Goal: Task Accomplishment & Management: Use online tool/utility

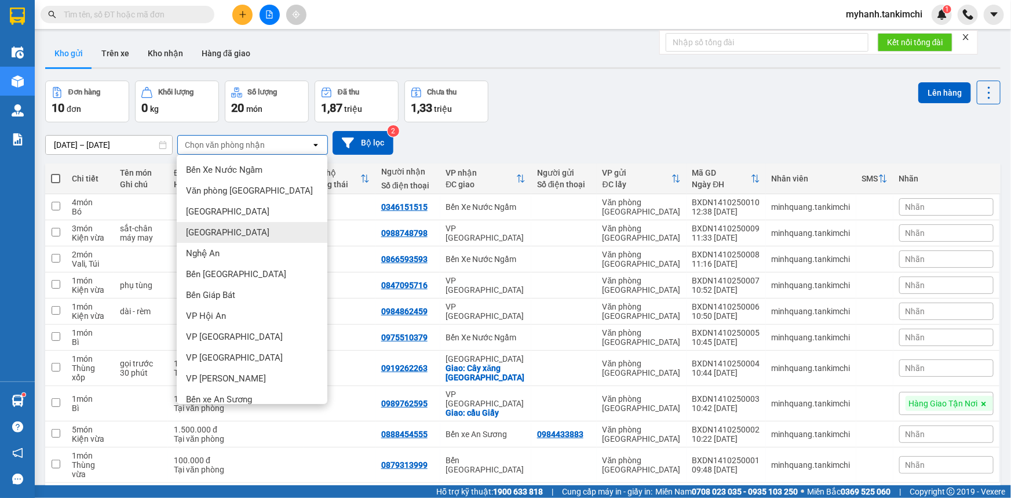
scroll to position [10, 0]
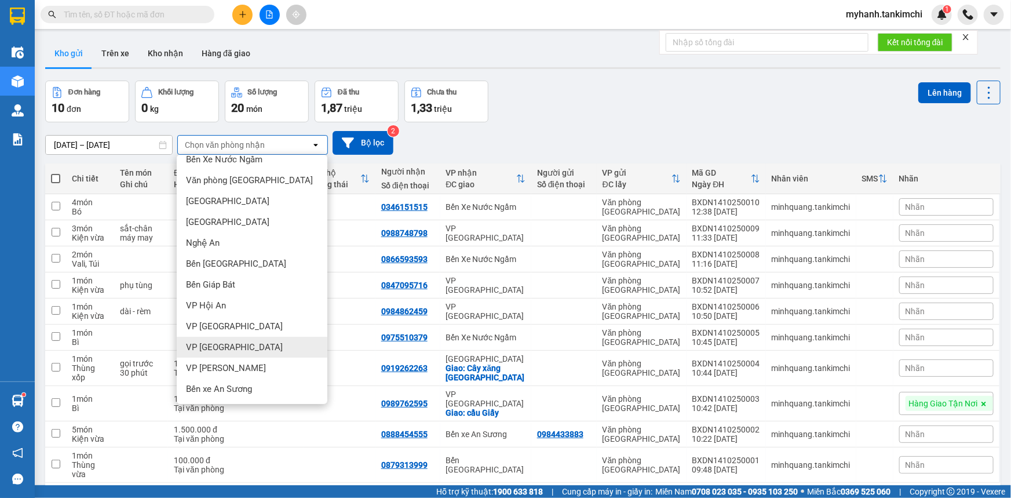
click at [248, 341] on div "VP [GEOGRAPHIC_DATA]" at bounding box center [252, 347] width 151 height 21
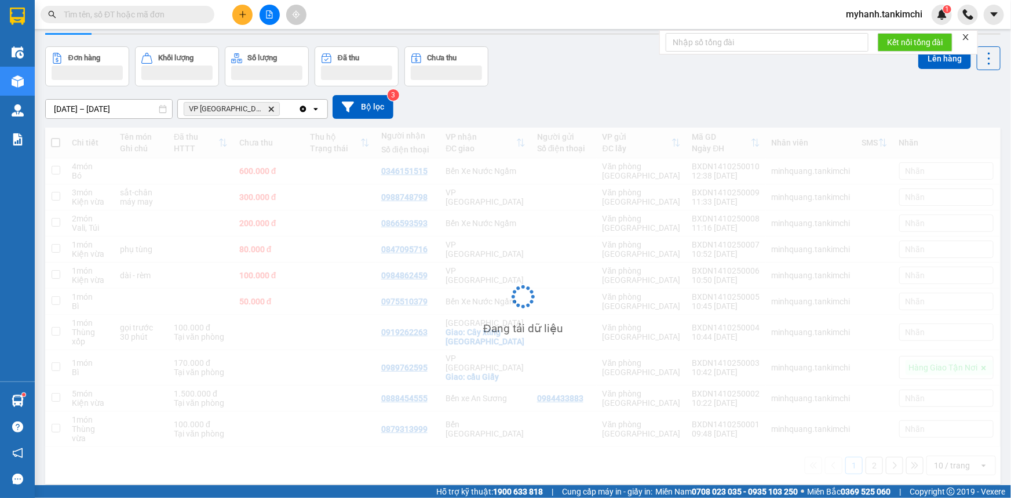
scroll to position [53, 0]
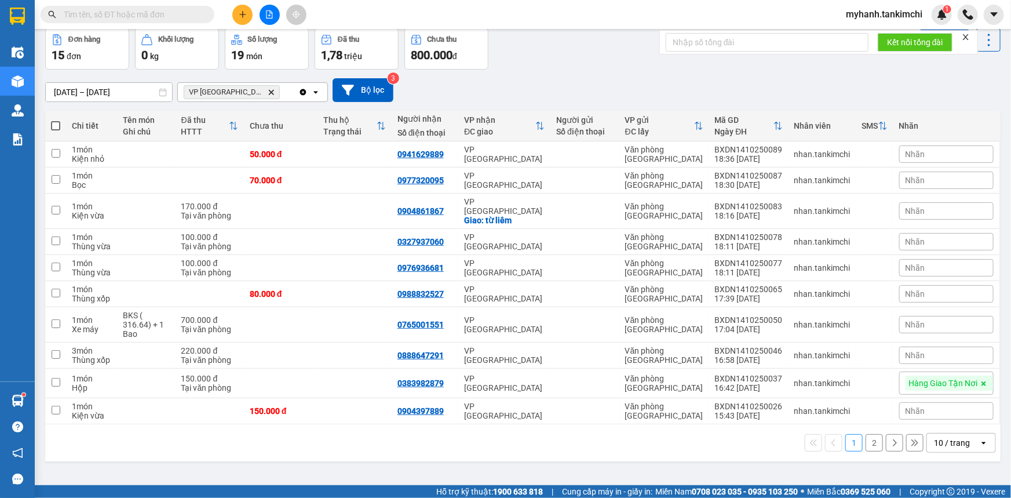
click at [56, 121] on span at bounding box center [55, 125] width 9 height 9
click at [56, 120] on input "checkbox" at bounding box center [56, 120] width 0 height 0
checkbox input "true"
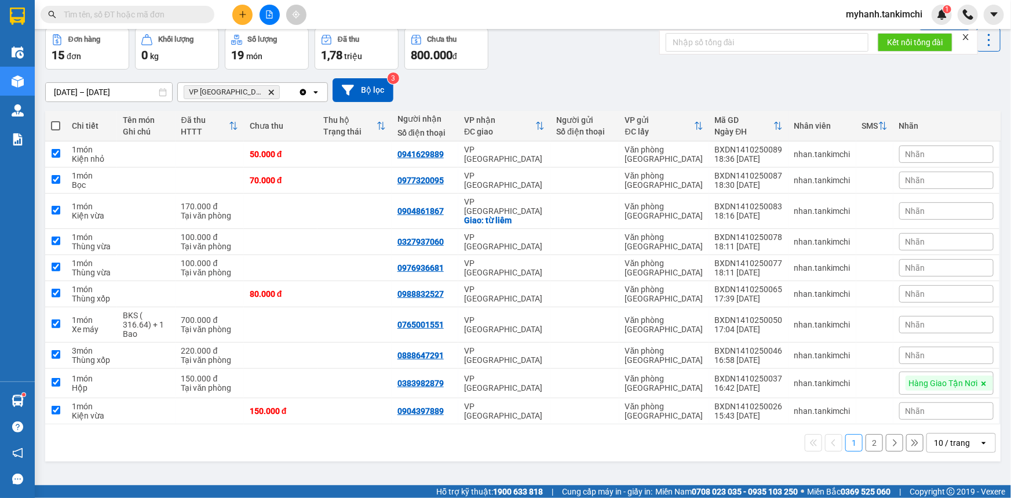
checkbox input "true"
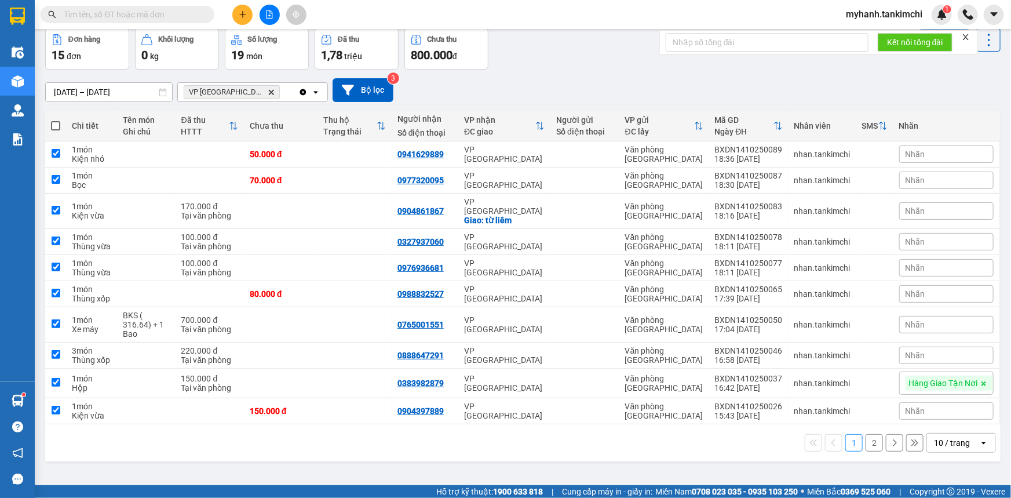
checkbox input "true"
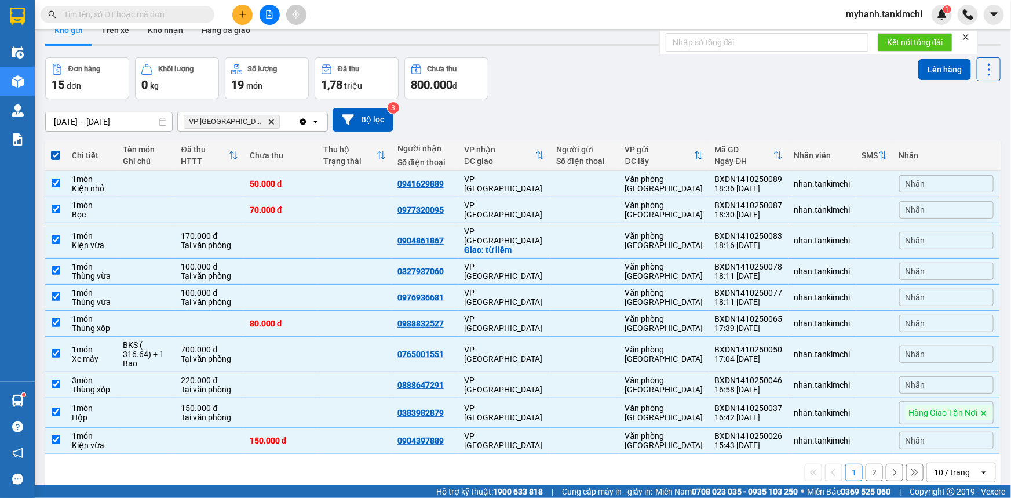
scroll to position [0, 0]
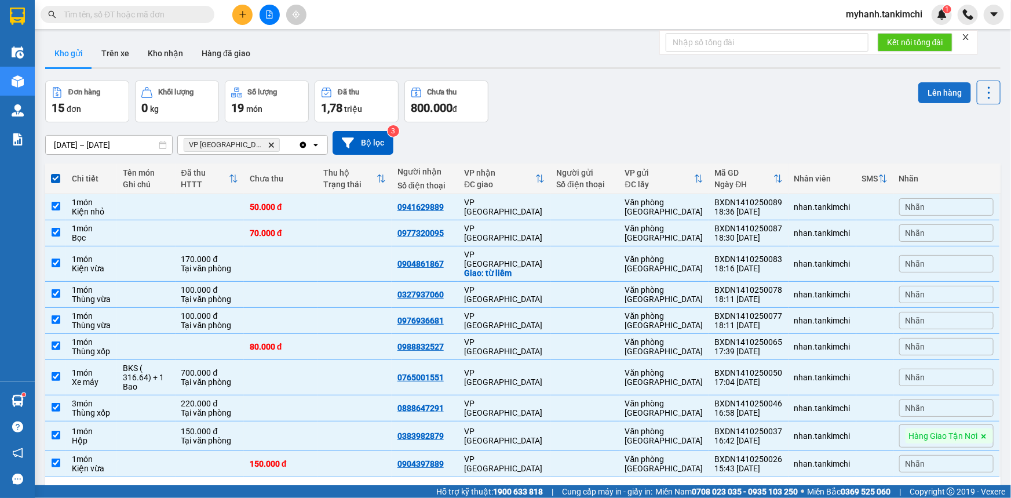
click at [928, 90] on button "Lên hàng" at bounding box center [944, 92] width 53 height 21
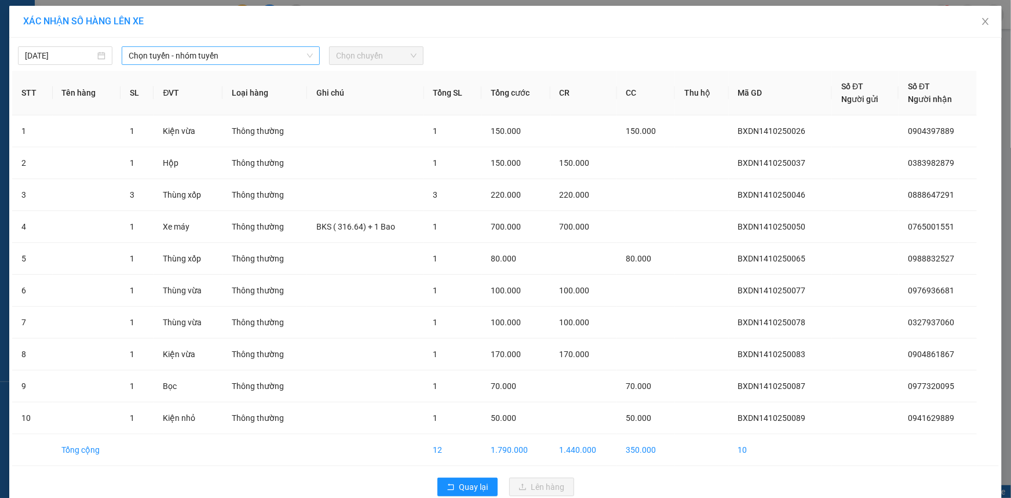
click at [180, 53] on span "Chọn tuyến - nhóm tuyến" at bounding box center [221, 55] width 184 height 17
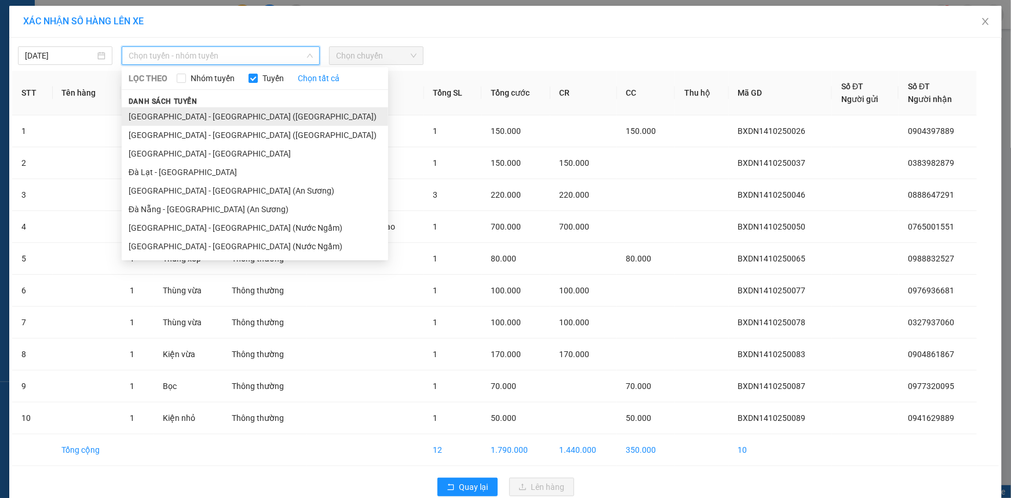
click at [214, 120] on li "[GEOGRAPHIC_DATA] - [GEOGRAPHIC_DATA] ([GEOGRAPHIC_DATA])" at bounding box center [255, 116] width 266 height 19
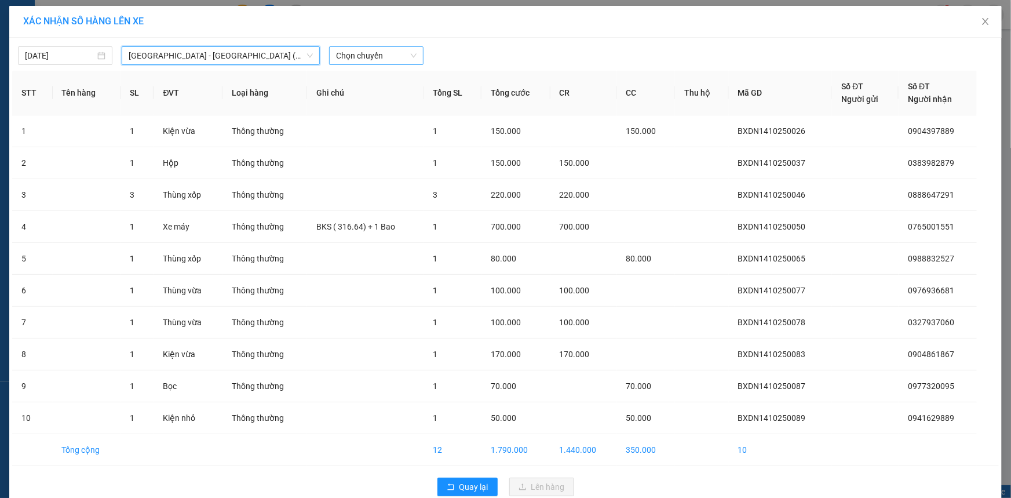
click at [339, 57] on span "Chọn chuyến" at bounding box center [376, 55] width 81 height 17
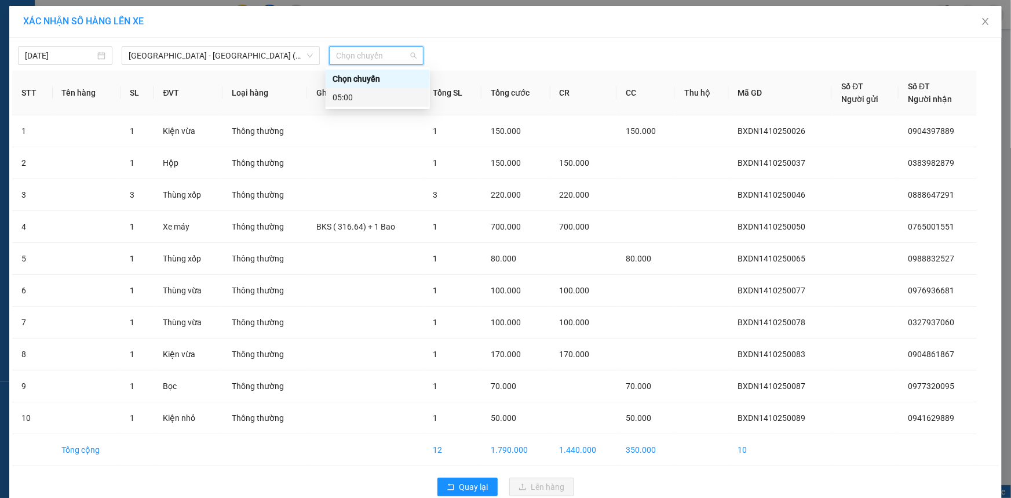
click at [362, 96] on div "05:00" at bounding box center [377, 97] width 90 height 13
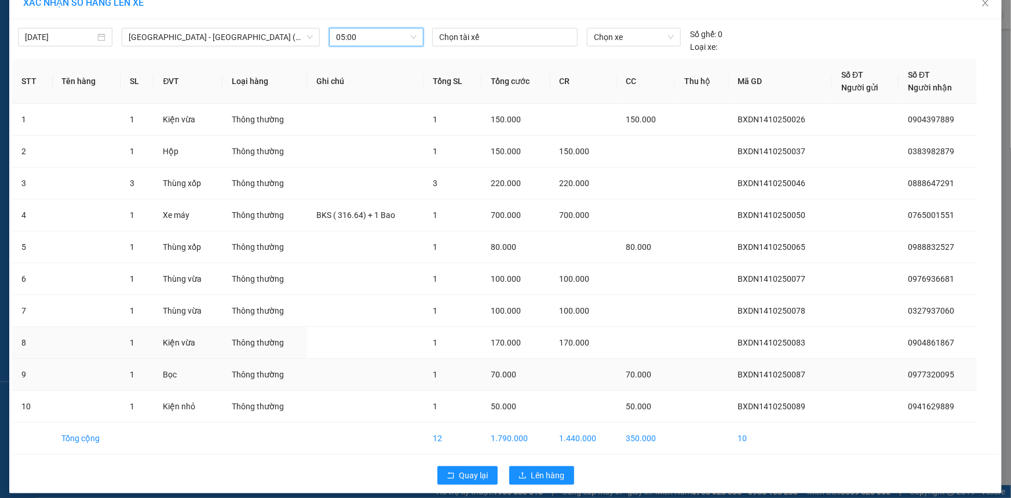
scroll to position [27, 0]
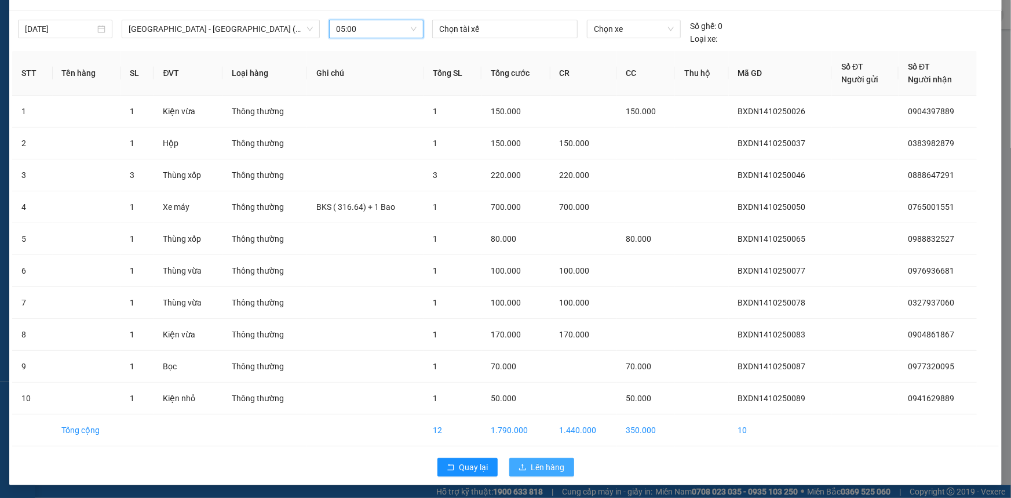
click at [529, 462] on button "Lên hàng" at bounding box center [541, 467] width 65 height 19
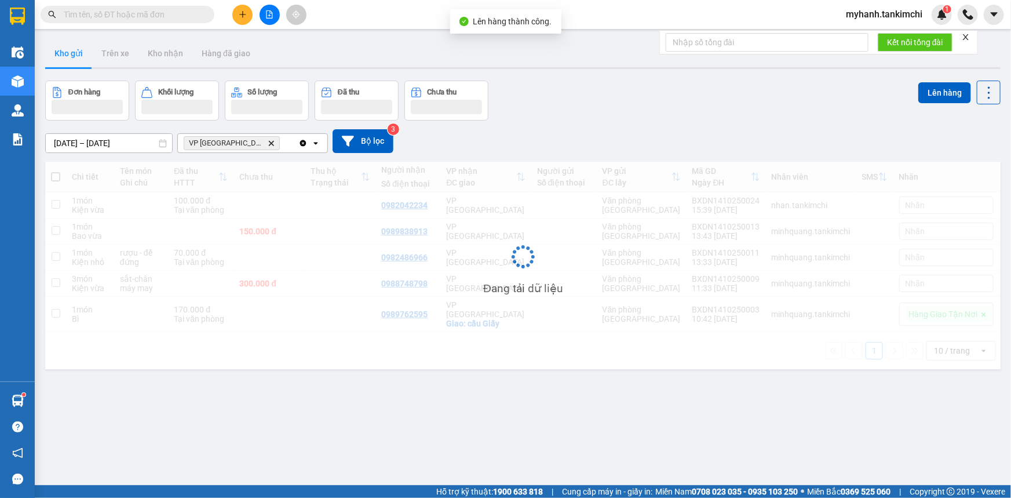
click at [271, 16] on icon "file-add" at bounding box center [269, 14] width 8 height 8
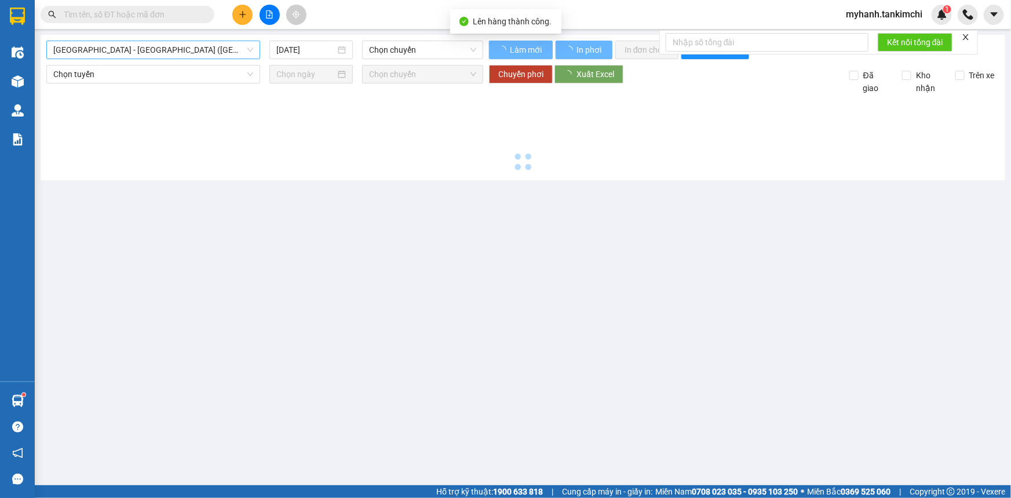
click at [127, 42] on span "[GEOGRAPHIC_DATA] - [GEOGRAPHIC_DATA] ([GEOGRAPHIC_DATA])" at bounding box center [153, 49] width 200 height 17
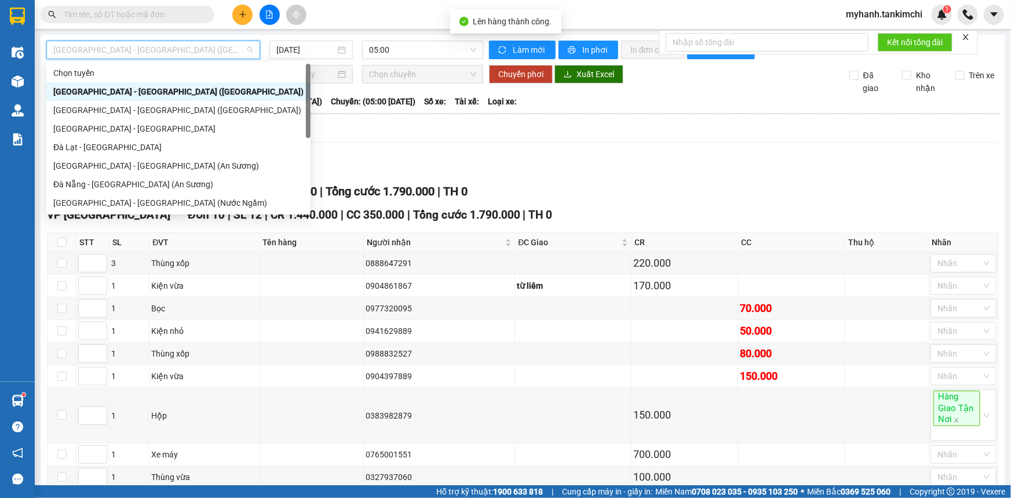
drag, startPoint x: 488, startPoint y: 149, endPoint x: 529, endPoint y: 122, distance: 49.0
click at [500, 144] on div "Xem theo VP gửi Xem theo VP nhận Thống kê Lọc VP Gửi TỔNG Đơn 10 | SL 12 | CR …" at bounding box center [523, 335] width 952 height 433
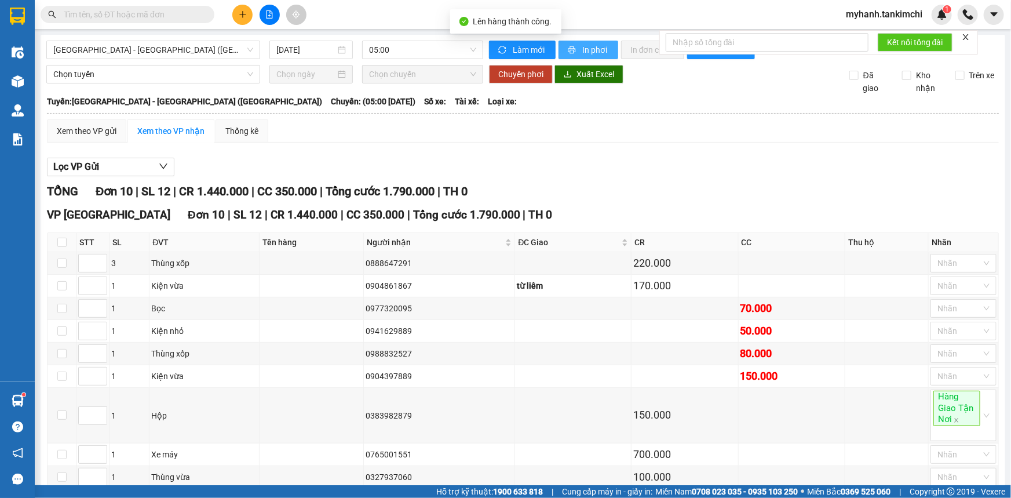
drag, startPoint x: 565, startPoint y: 39, endPoint x: 575, endPoint y: 42, distance: 9.7
click at [568, 39] on div "[GEOGRAPHIC_DATA] - [GEOGRAPHIC_DATA] ([GEOGRAPHIC_DATA]) [DATE] 05:00 Làm mới …" at bounding box center [523, 300] width 964 height 530
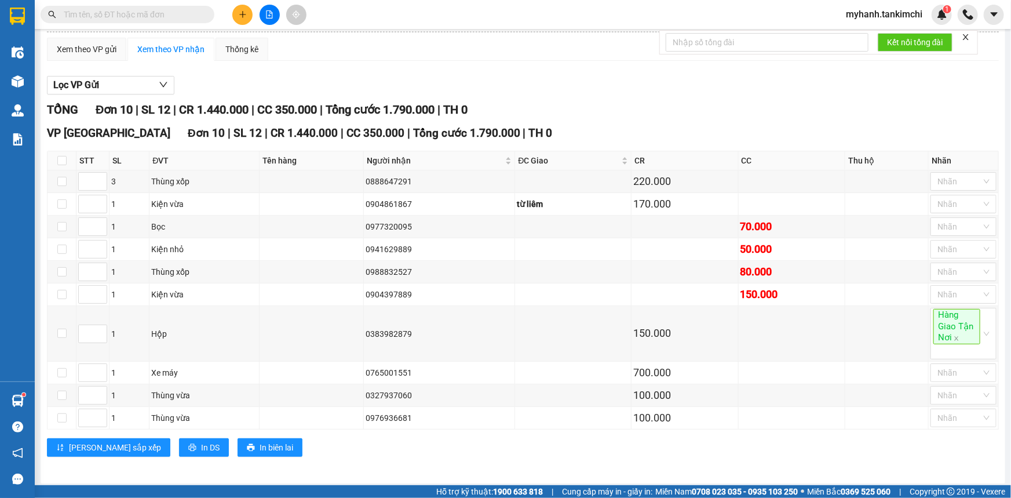
scroll to position [83, 0]
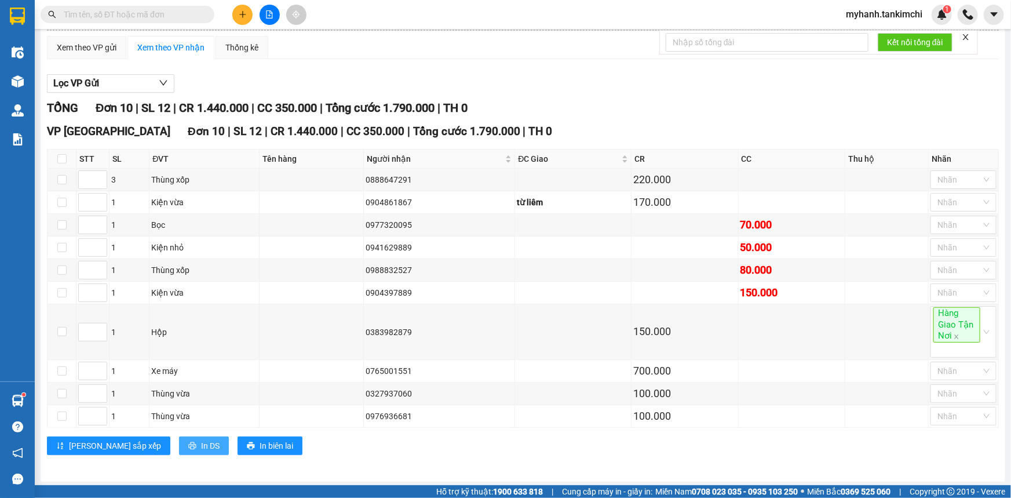
click at [201, 443] on span "In DS" at bounding box center [210, 445] width 19 height 13
